Goal: Task Accomplishment & Management: Use online tool/utility

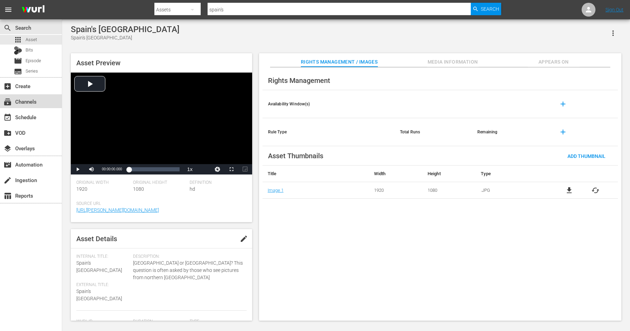
click at [35, 103] on div "subscriptions Channels" at bounding box center [19, 100] width 39 height 6
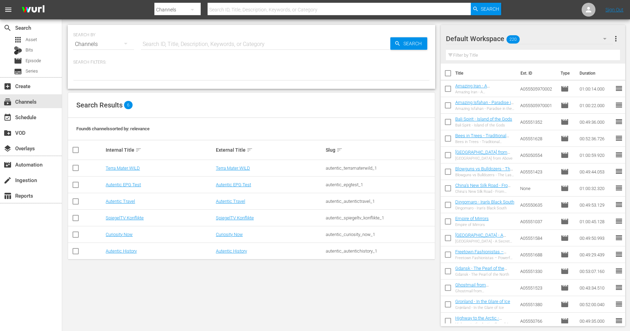
click at [176, 41] on input "text" at bounding box center [266, 44] width 250 height 17
type input "spain's"
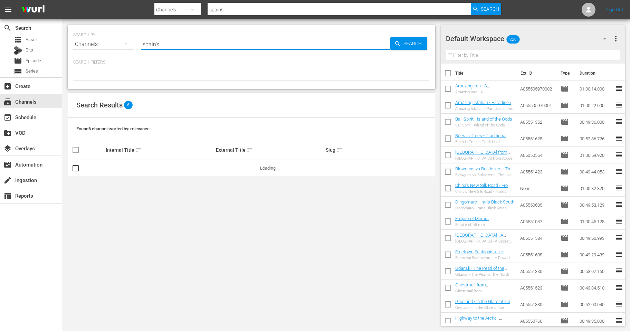
type input "spain's"
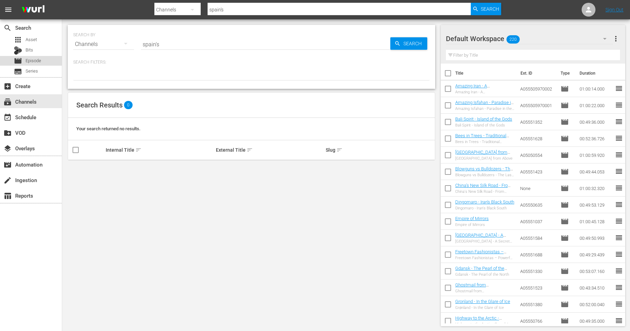
click at [32, 59] on span "Episode" at bounding box center [34, 60] width 16 height 7
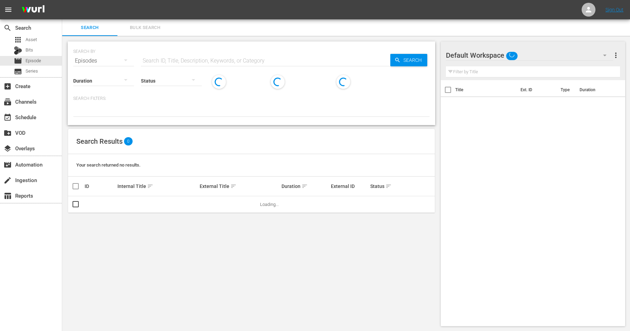
click at [150, 59] on input "text" at bounding box center [266, 61] width 250 height 17
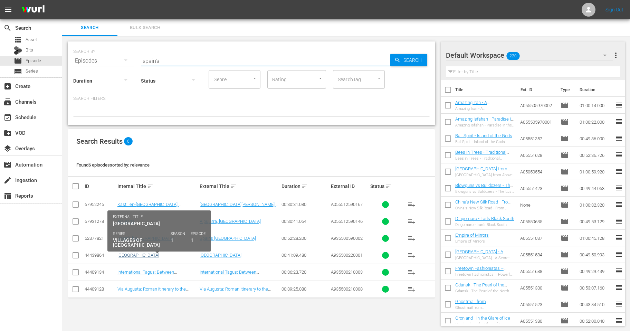
type input "spain's"
click at [123, 255] on link "[GEOGRAPHIC_DATA]" at bounding box center [139, 255] width 42 height 5
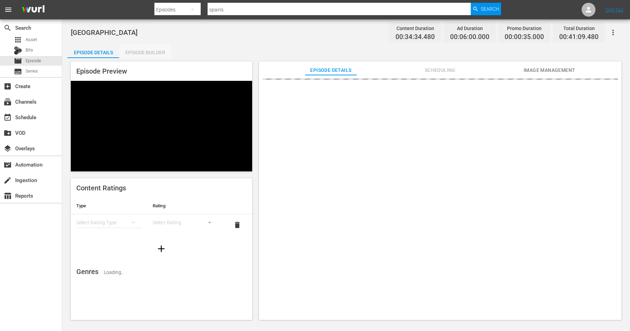
click at [149, 52] on div "Episode Builder" at bounding box center [145, 52] width 52 height 17
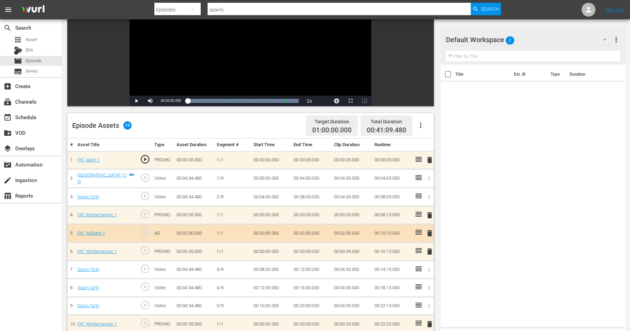
scroll to position [92, 0]
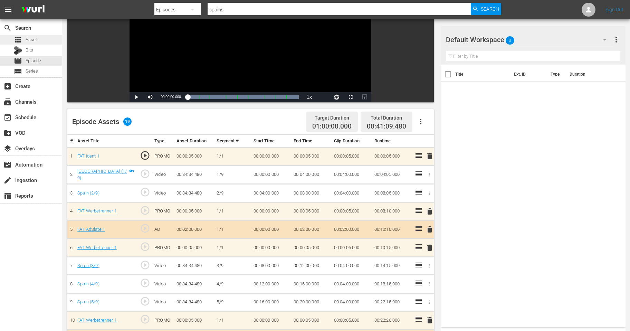
click at [29, 40] on span "Asset" at bounding box center [31, 39] width 11 height 7
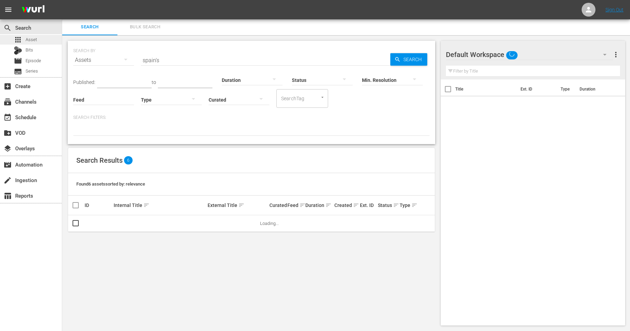
scroll to position [0, 0]
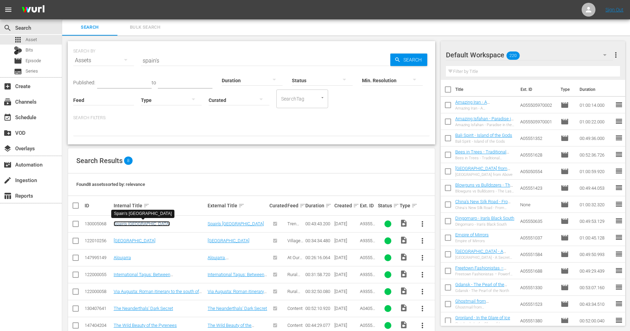
click at [132, 224] on link "Spain's [GEOGRAPHIC_DATA]" at bounding box center [142, 223] width 56 height 5
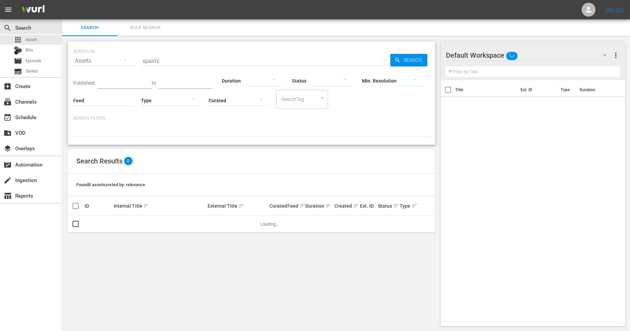
scroll to position [0, 0]
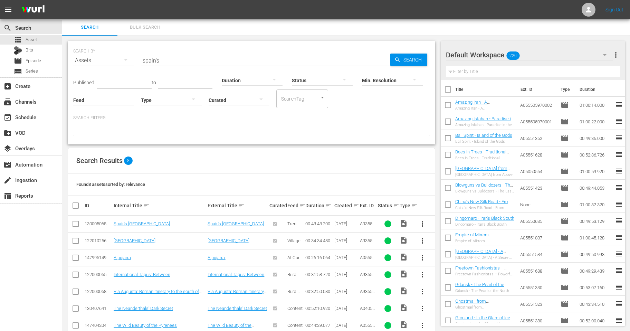
click at [605, 54] on icon "button" at bounding box center [605, 55] width 8 height 8
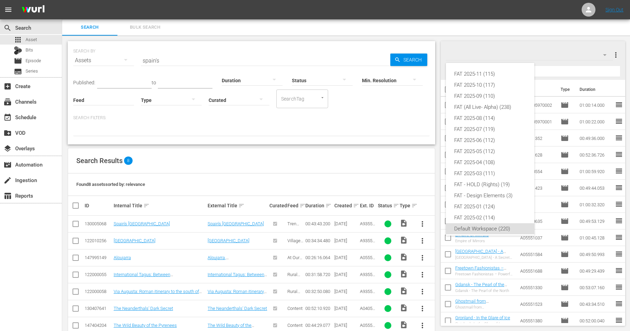
scroll to position [4, 0]
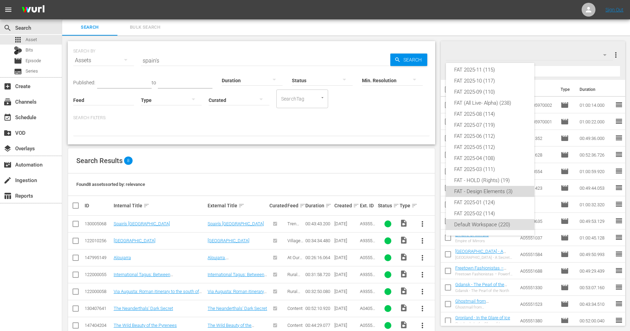
click at [470, 193] on div "FAT - Design Elements (3)" at bounding box center [491, 191] width 72 height 11
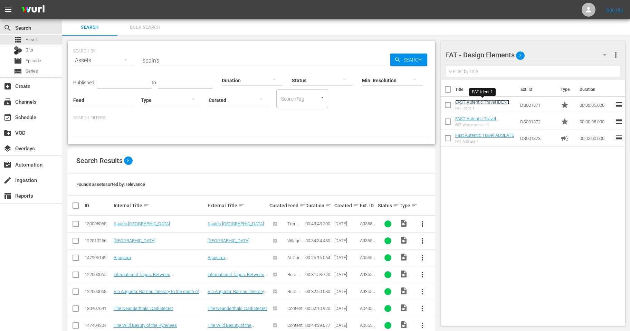
click at [475, 104] on link "FAST Autentic Travel IDENT" at bounding box center [483, 102] width 54 height 5
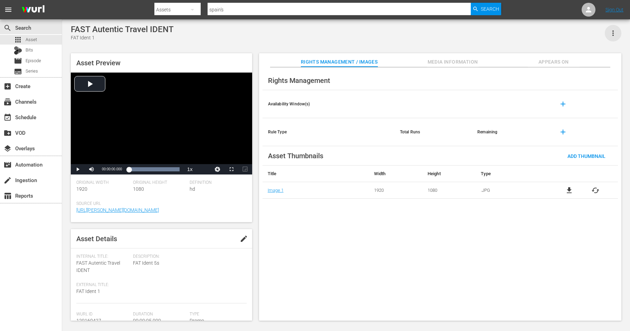
click at [616, 33] on icon "button" at bounding box center [613, 33] width 8 height 8
click at [524, 52] on div "Asset Preview Video Player is loading. Play Video Play Mute Current Time 00:00:…" at bounding box center [346, 184] width 558 height 268
click at [556, 65] on span "Appears On" at bounding box center [554, 62] width 52 height 9
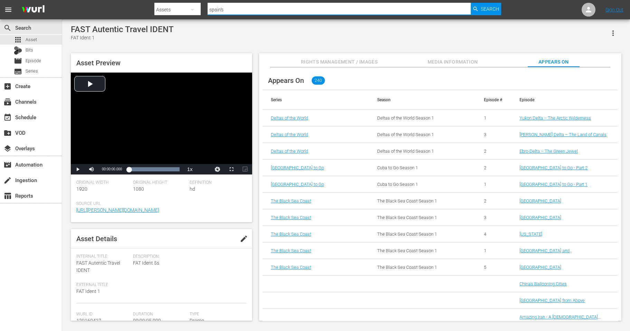
drag, startPoint x: 242, startPoint y: 7, endPoint x: 185, endPoint y: 2, distance: 57.0
click at [208, 2] on input "spain's" at bounding box center [339, 9] width 263 height 17
type input "IDENT"
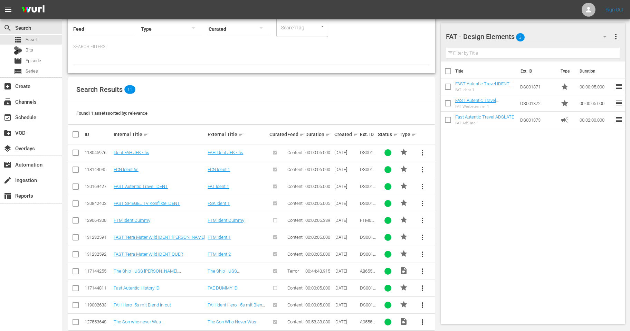
scroll to position [82, 0]
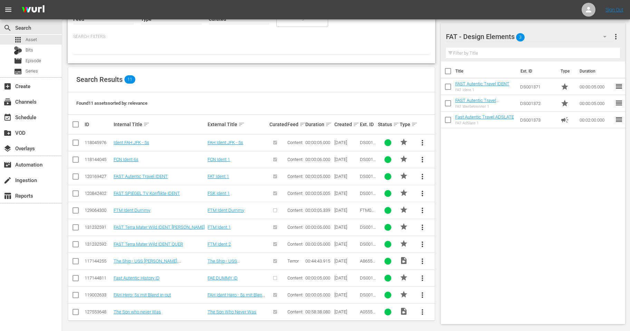
click at [422, 176] on span "more_vert" at bounding box center [423, 176] width 8 height 8
click at [460, 228] on div "Replace within all episodes" at bounding box center [470, 228] width 66 height 17
